Goal: Information Seeking & Learning: Learn about a topic

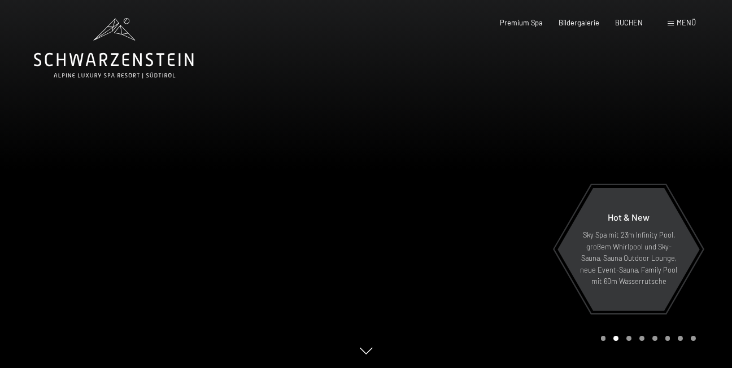
click at [675, 19] on div "Menü" at bounding box center [682, 23] width 28 height 10
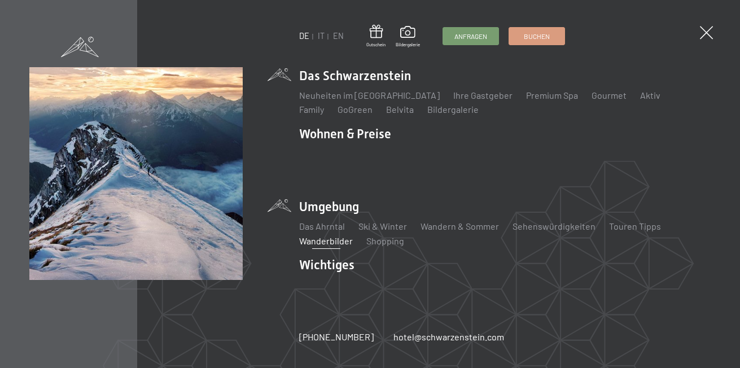
click at [318, 236] on link "Wanderbilder" at bounding box center [326, 241] width 54 height 11
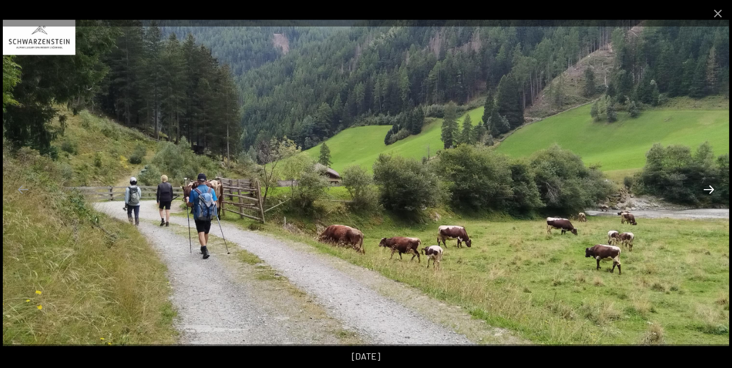
click at [712, 190] on button "Next slide" at bounding box center [709, 189] width 24 height 22
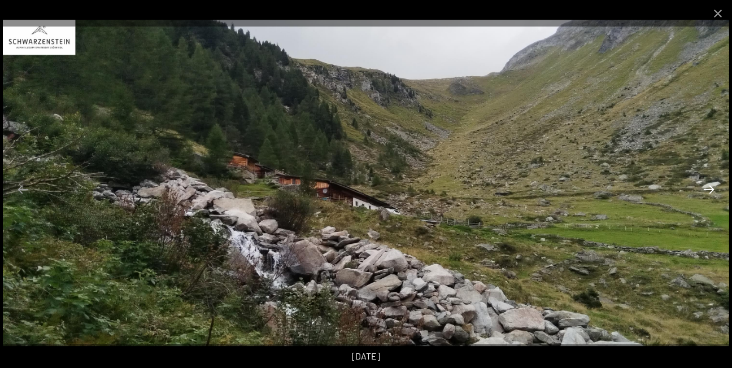
click at [712, 190] on button "Next slide" at bounding box center [709, 189] width 24 height 22
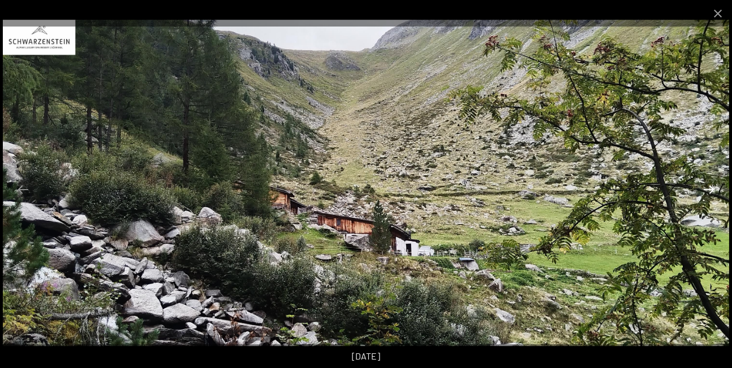
click at [712, 190] on button "Next slide" at bounding box center [709, 189] width 24 height 22
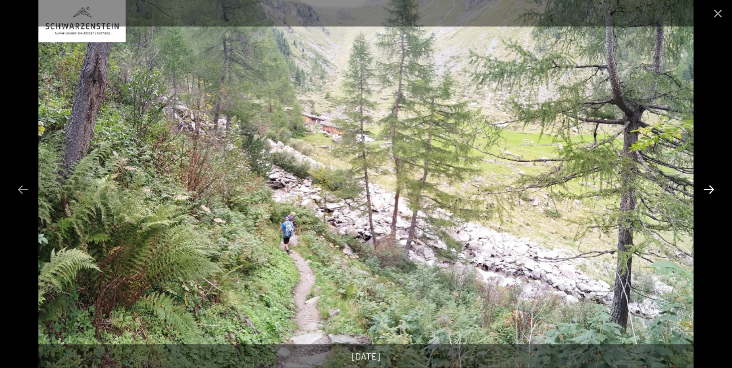
click at [712, 190] on button "Next slide" at bounding box center [709, 189] width 24 height 22
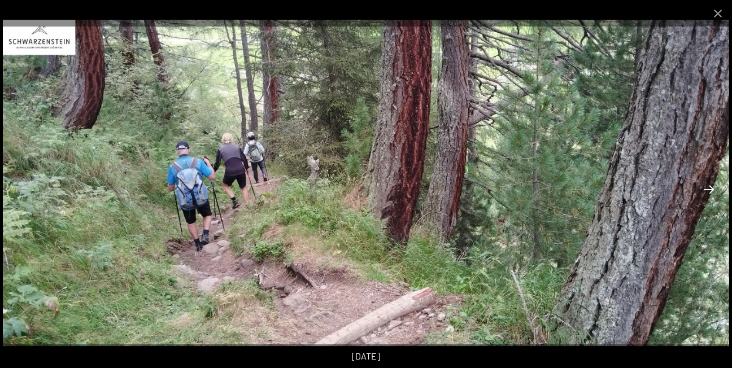
click at [712, 190] on button "Next slide" at bounding box center [709, 189] width 24 height 22
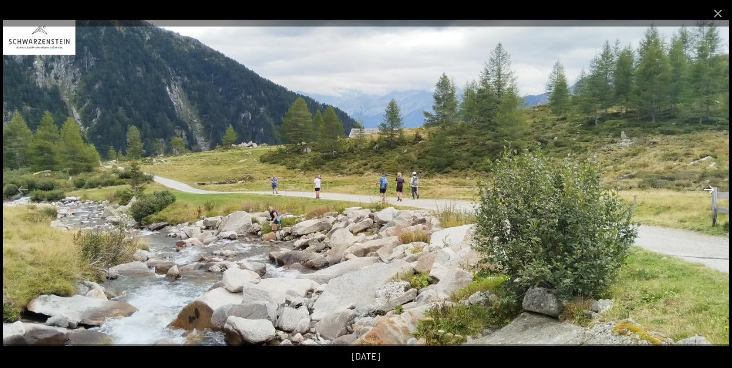
click at [712, 190] on button "Next slide" at bounding box center [709, 189] width 24 height 22
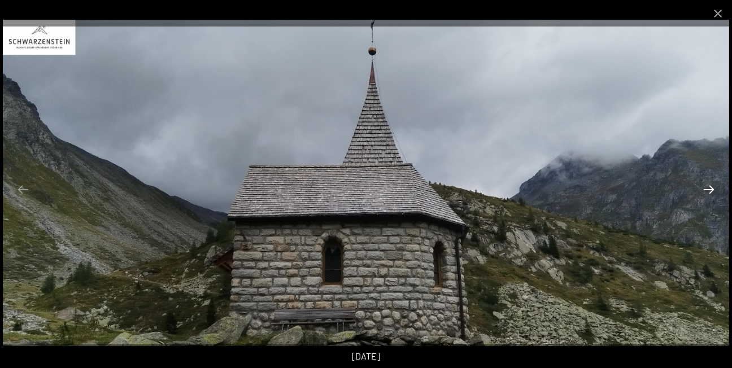
click at [712, 190] on button "Next slide" at bounding box center [709, 189] width 24 height 22
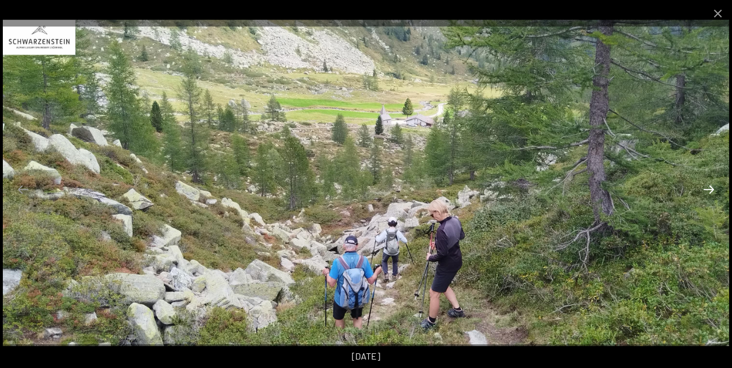
click at [712, 190] on button "Next slide" at bounding box center [709, 189] width 24 height 22
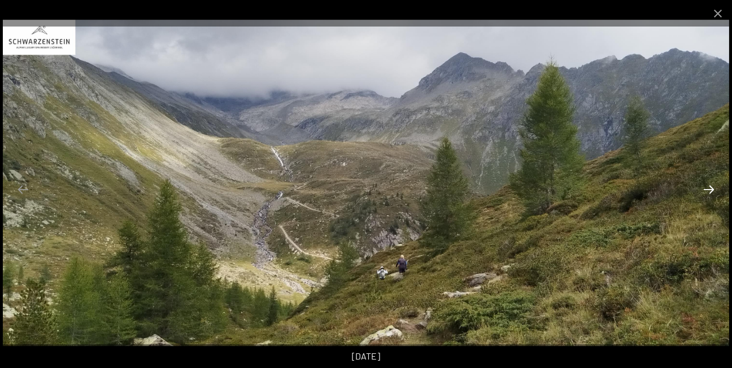
click at [712, 190] on button "Next slide" at bounding box center [709, 189] width 24 height 22
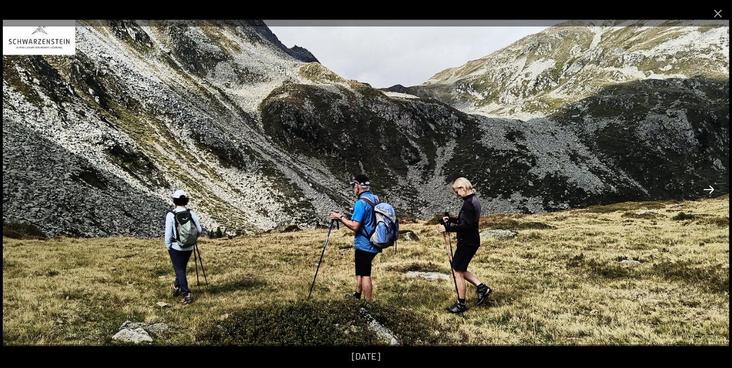
click at [712, 190] on button "Next slide" at bounding box center [709, 189] width 24 height 22
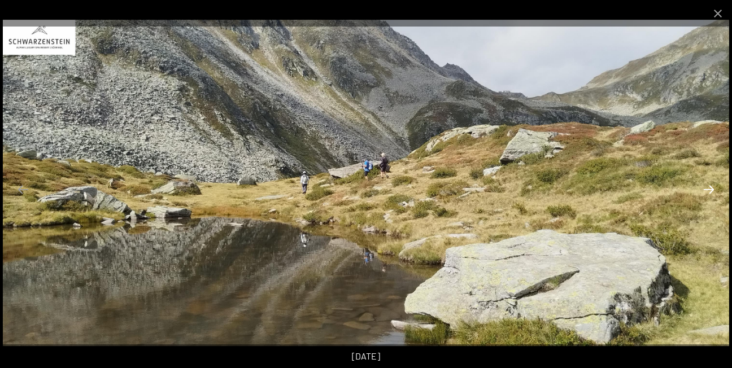
click at [712, 190] on button "Next slide" at bounding box center [709, 189] width 24 height 22
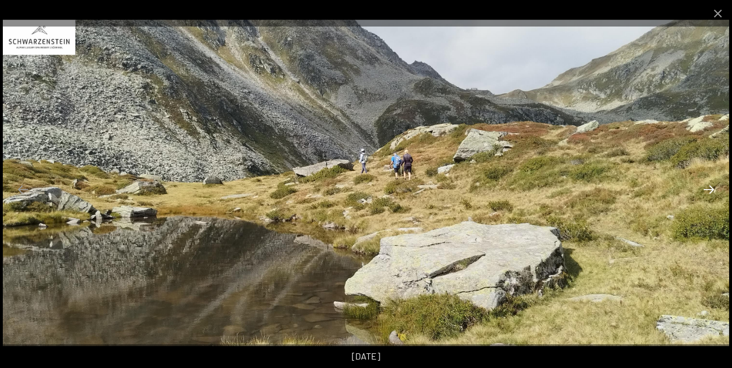
click at [712, 190] on button "Next slide" at bounding box center [709, 189] width 24 height 22
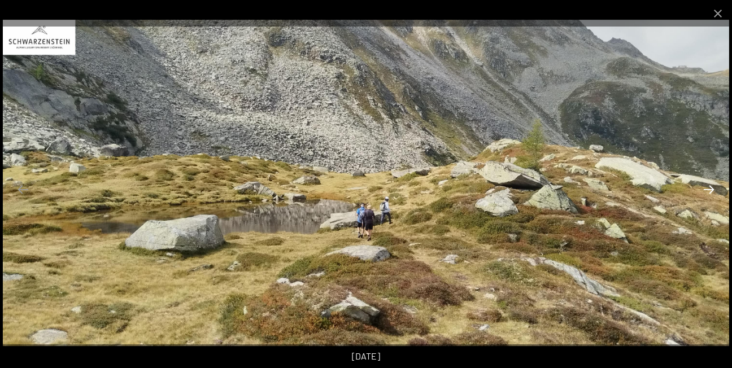
click at [712, 190] on button "Next slide" at bounding box center [709, 189] width 24 height 22
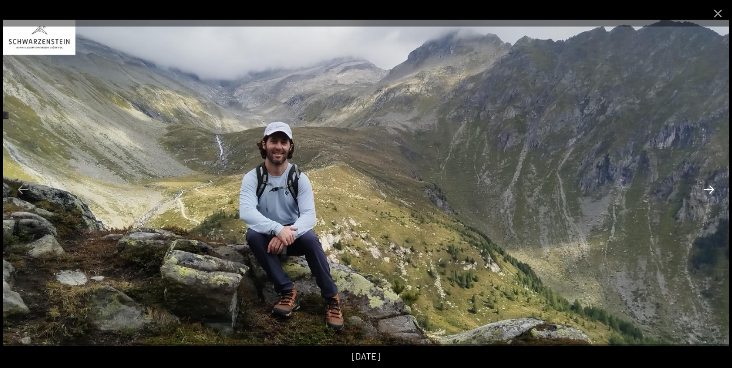
click at [712, 190] on button "Next slide" at bounding box center [709, 189] width 24 height 22
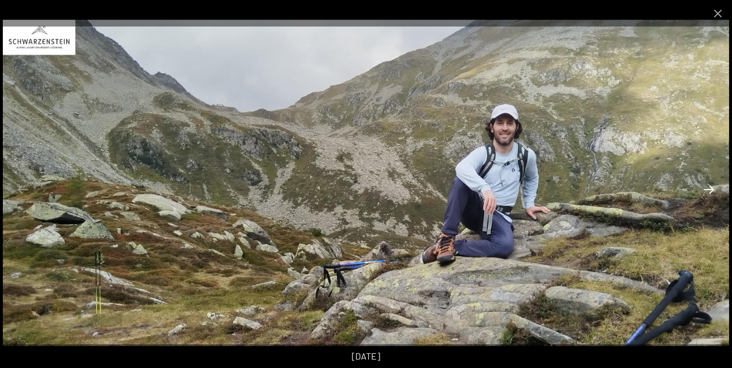
click at [712, 190] on button "Next slide" at bounding box center [709, 189] width 24 height 22
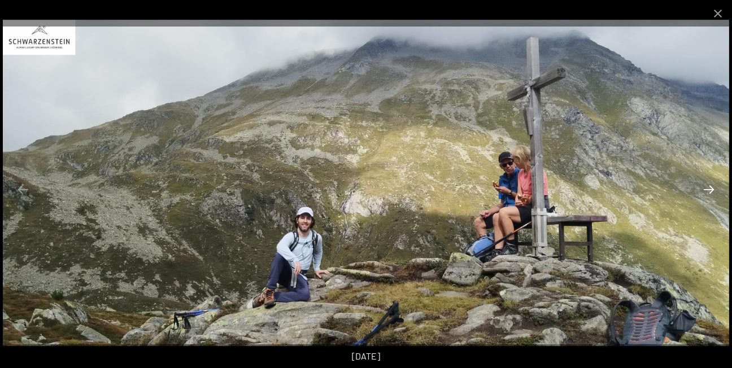
click at [712, 190] on button "Next slide" at bounding box center [709, 189] width 24 height 22
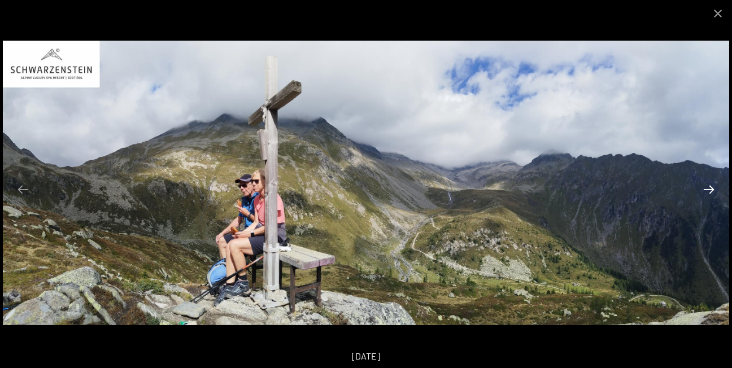
click at [712, 190] on button "Next slide" at bounding box center [709, 189] width 24 height 22
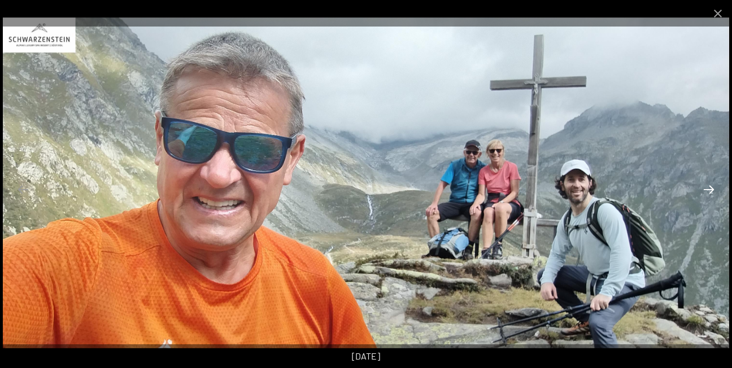
click at [712, 190] on button "Next slide" at bounding box center [709, 189] width 24 height 22
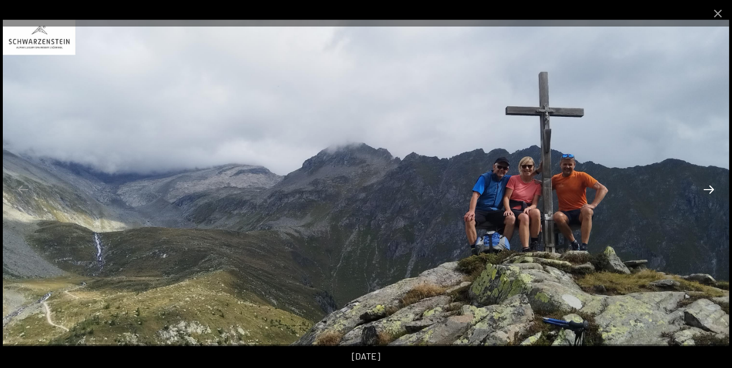
click at [712, 190] on button "Next slide" at bounding box center [709, 189] width 24 height 22
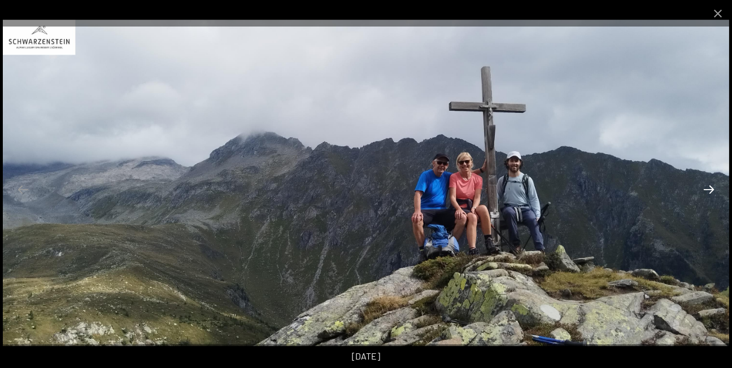
click at [712, 190] on button "Next slide" at bounding box center [709, 189] width 24 height 22
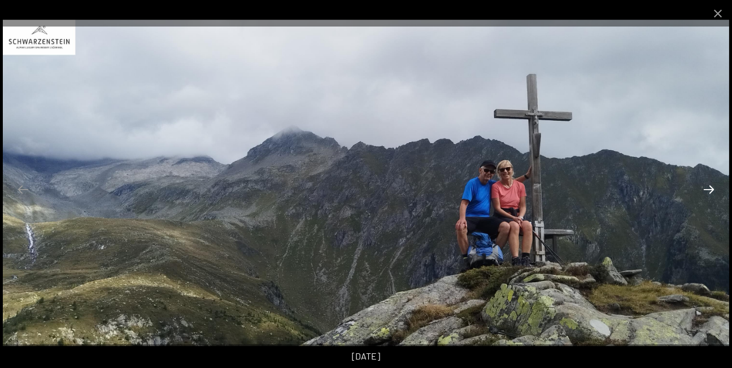
click at [712, 190] on button "Next slide" at bounding box center [709, 189] width 24 height 22
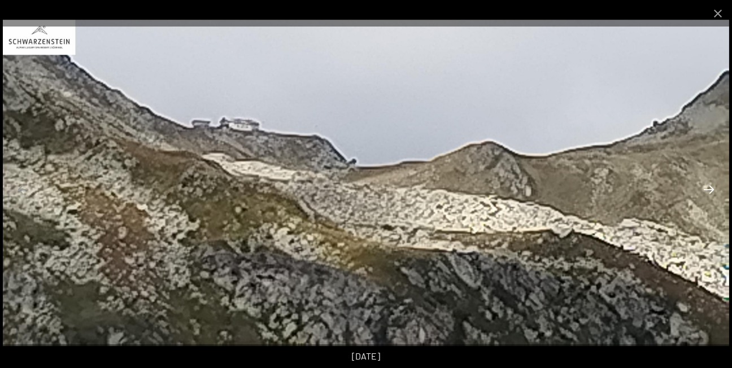
click at [712, 190] on button "Next slide" at bounding box center [709, 189] width 24 height 22
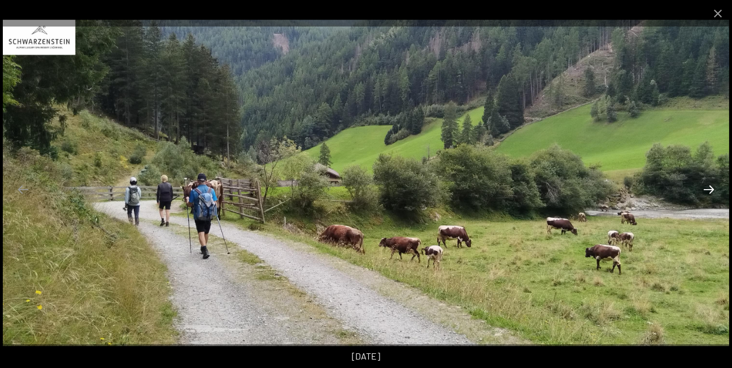
click at [710, 191] on button "Next slide" at bounding box center [709, 189] width 24 height 22
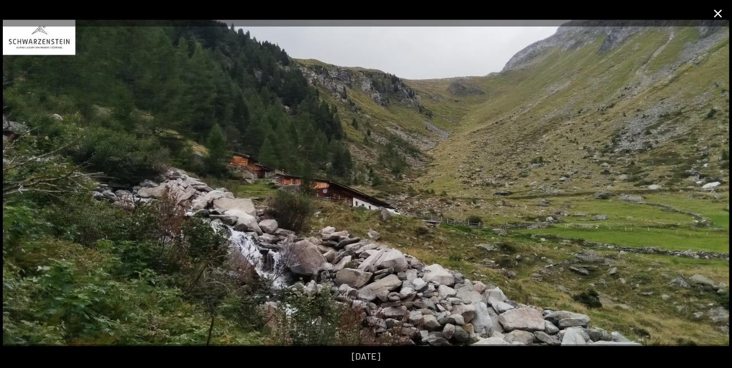
click at [721, 16] on button "Close gallery" at bounding box center [718, 13] width 28 height 27
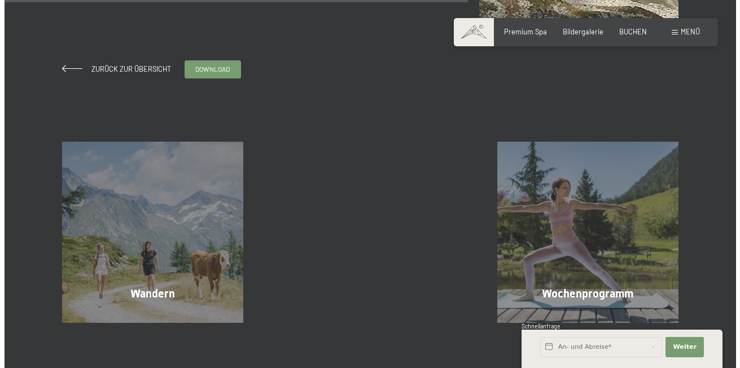
scroll to position [1017, 0]
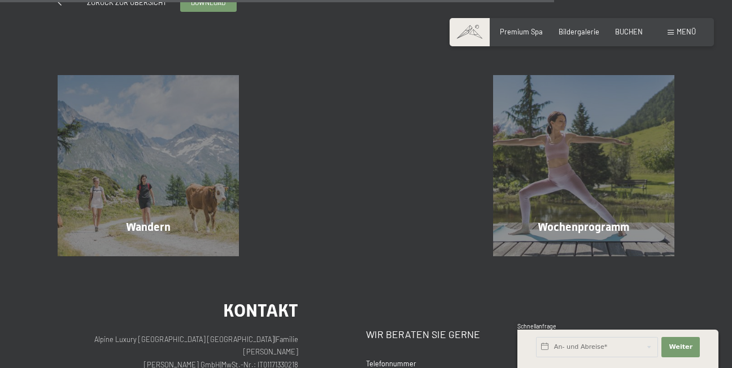
click at [688, 27] on span "Menü" at bounding box center [686, 31] width 19 height 9
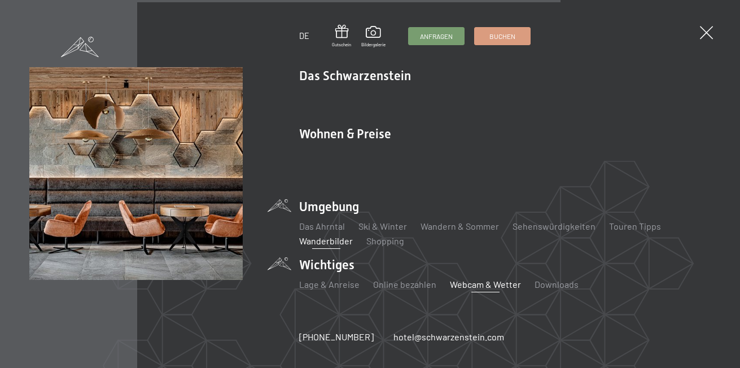
click at [478, 279] on link "Webcam & Wetter" at bounding box center [485, 284] width 71 height 11
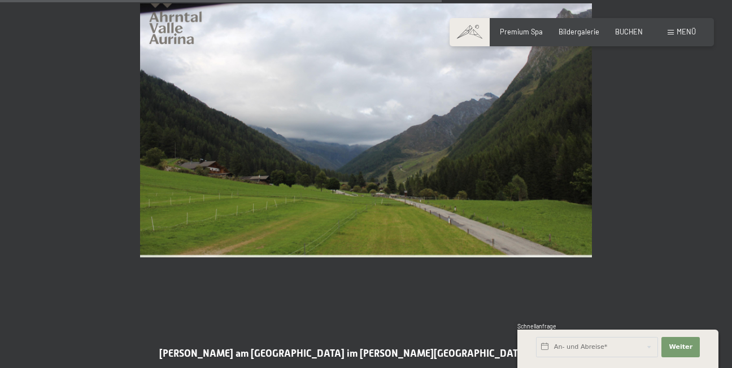
scroll to position [1977, 0]
